Goal: Transaction & Acquisition: Purchase product/service

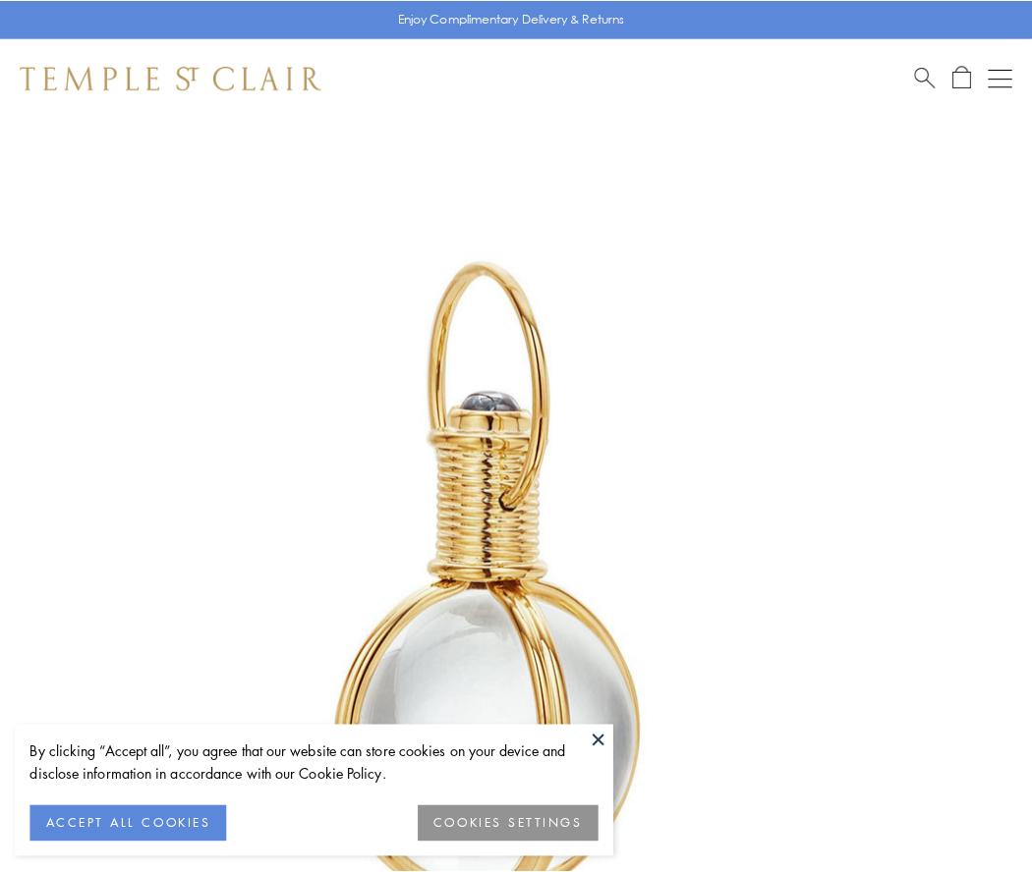
scroll to position [513, 0]
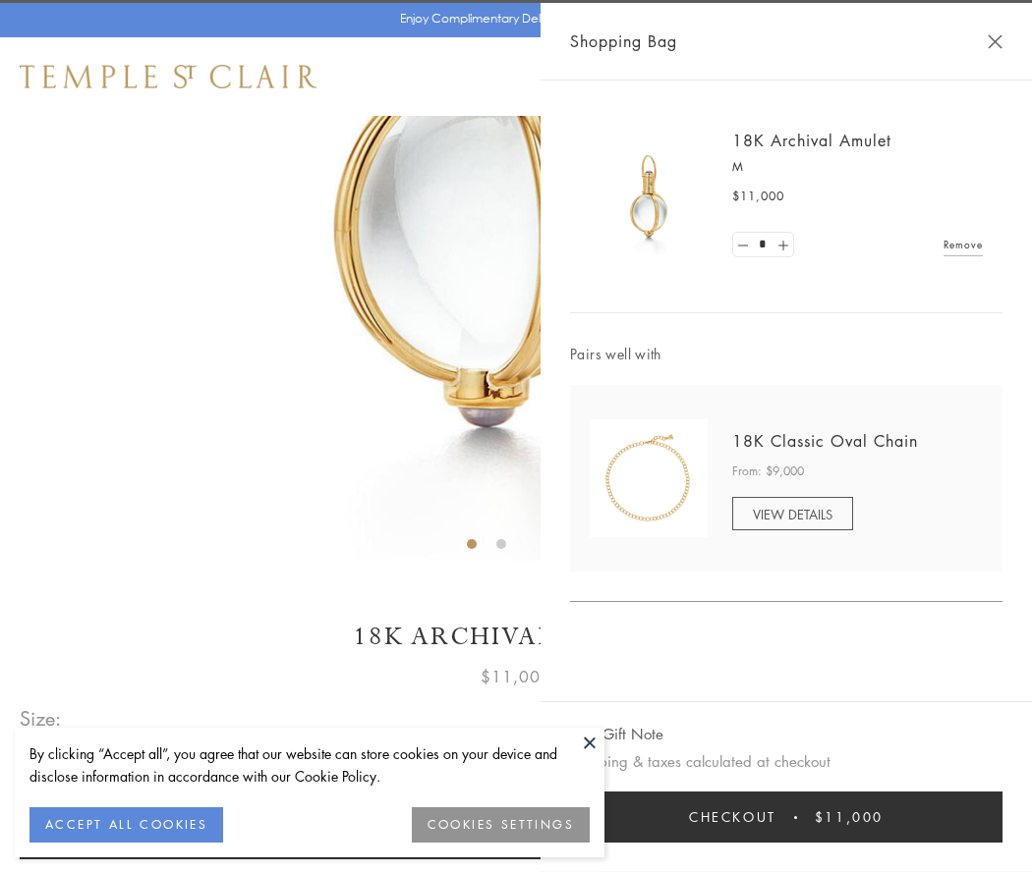
click at [786, 817] on button "Checkout $11,000" at bounding box center [786, 817] width 432 height 51
